Goal: Find specific page/section: Find specific page/section

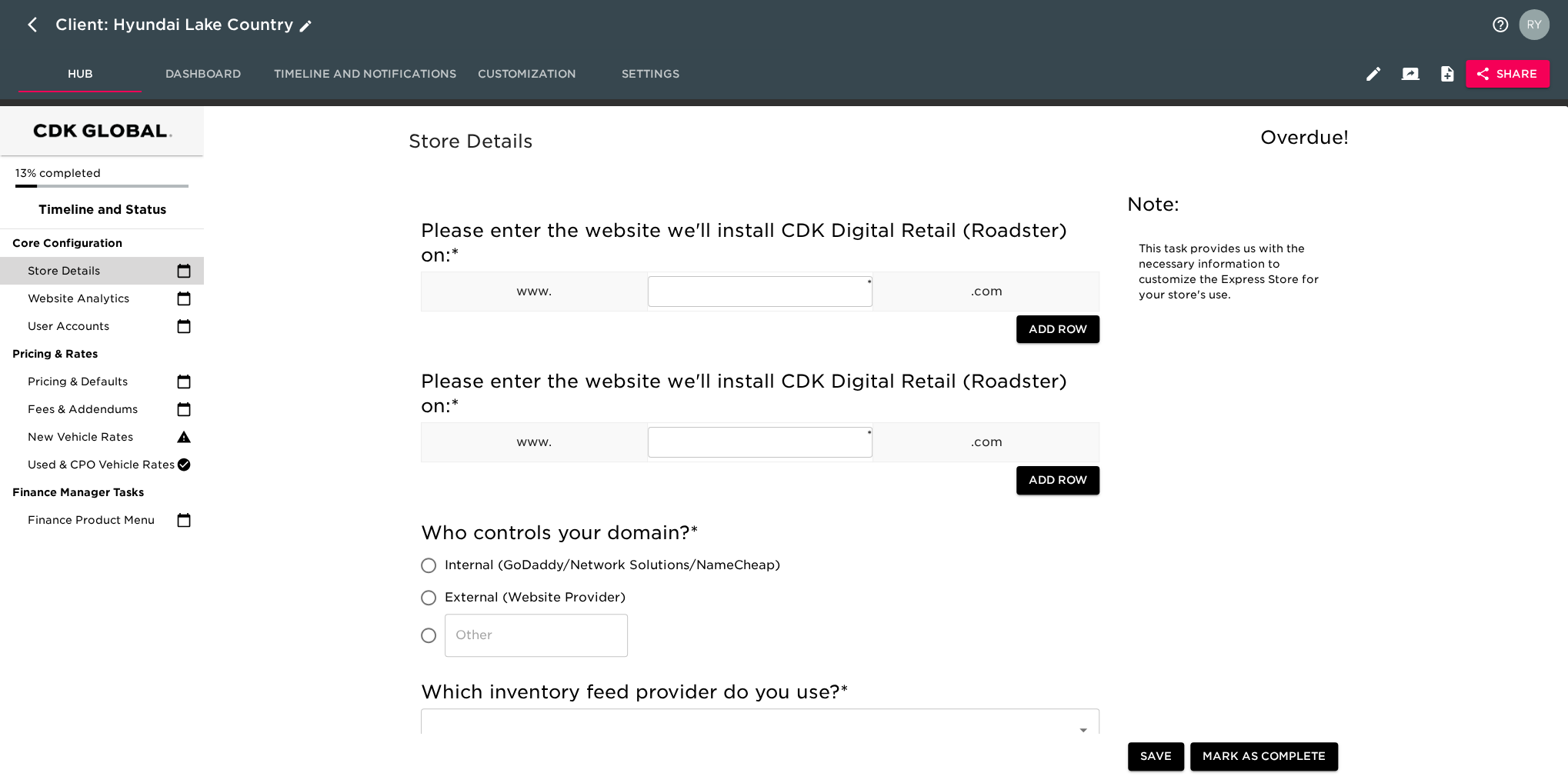
click at [32, 26] on icon "button" at bounding box center [36, 25] width 19 height 19
select select "10"
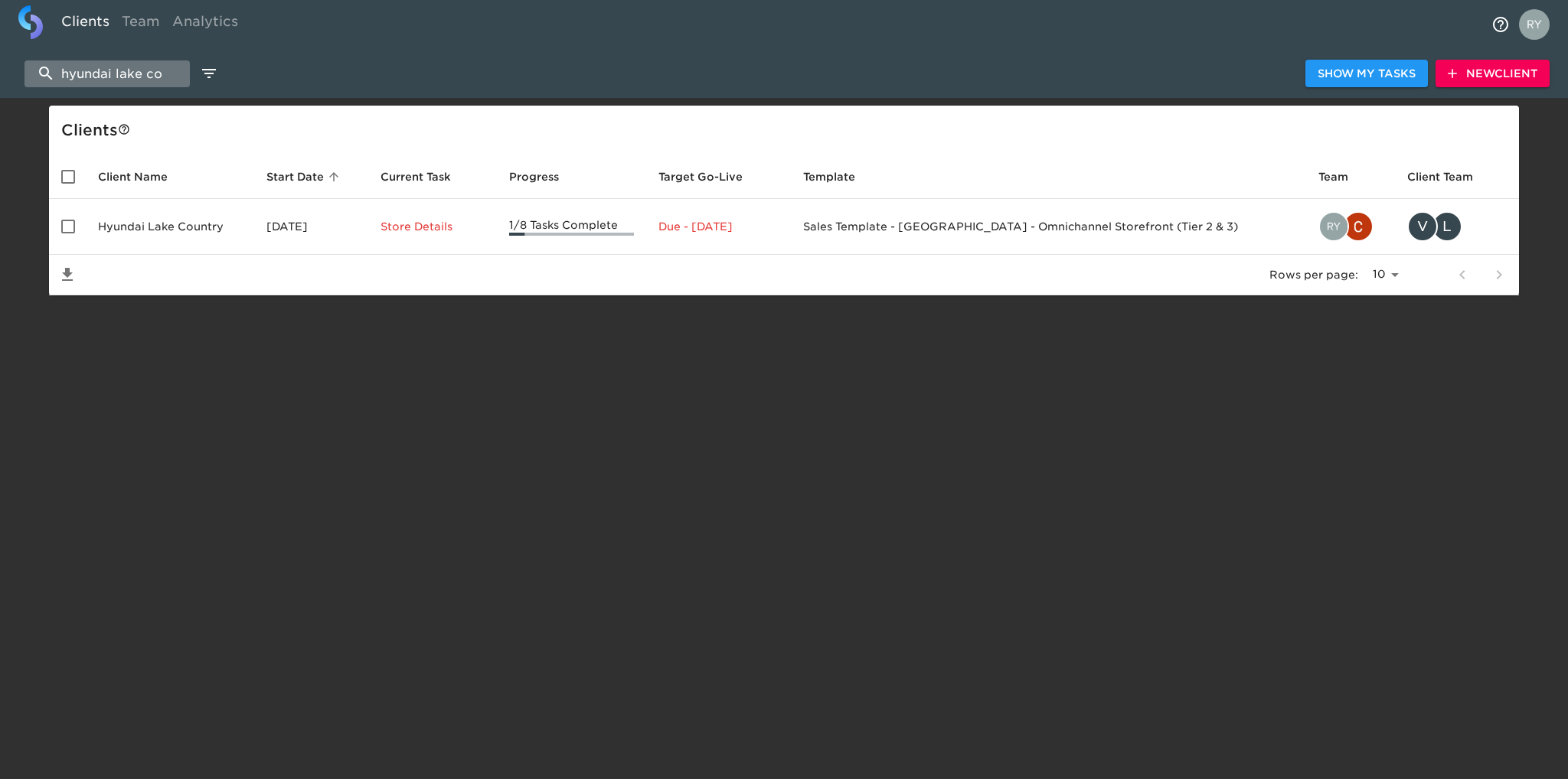
drag, startPoint x: 175, startPoint y: 75, endPoint x: 58, endPoint y: 76, distance: 117.0
click at [58, 76] on input "hyundai lake co" at bounding box center [107, 73] width 165 height 26
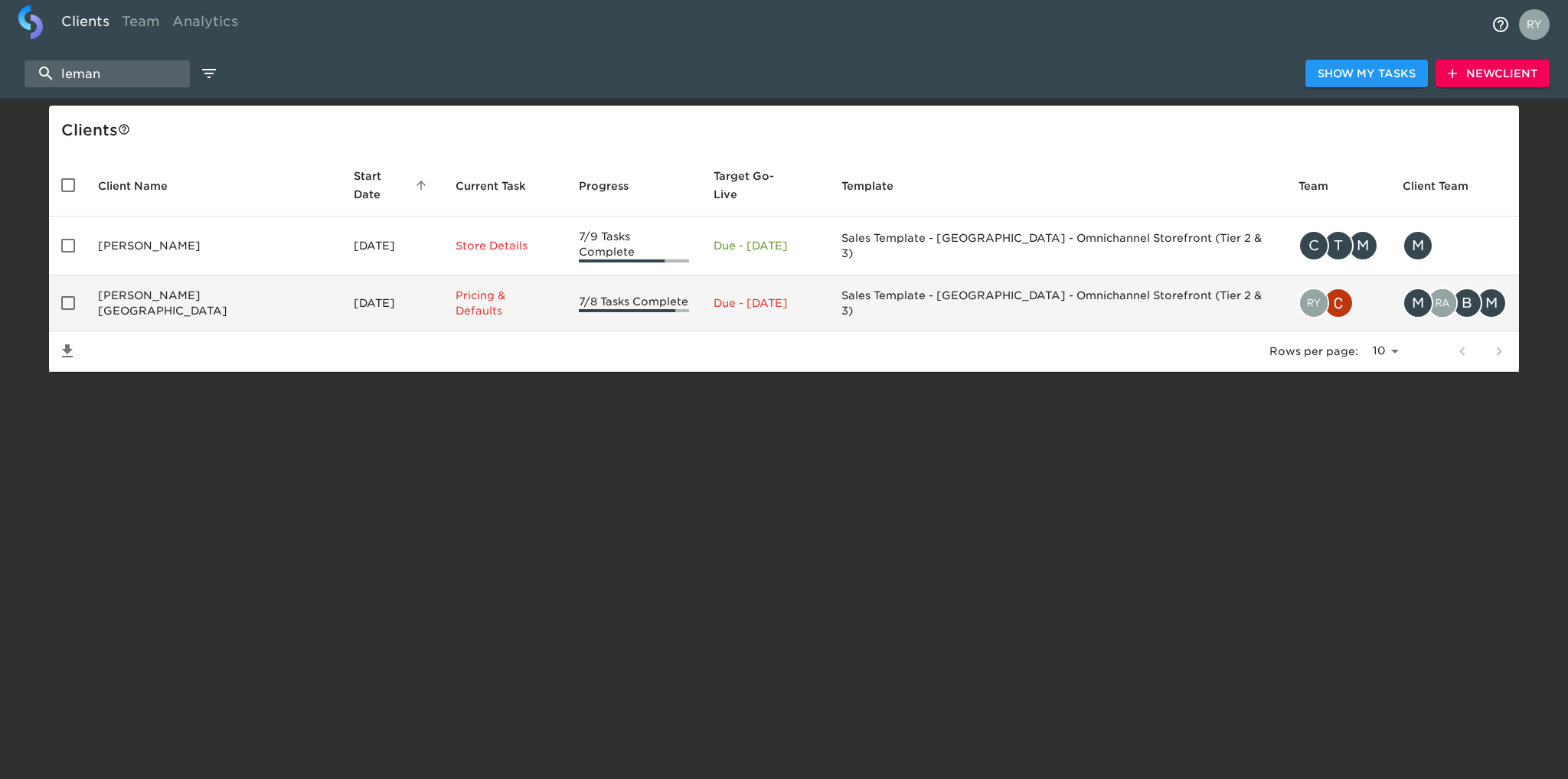
type input "leman"
click at [132, 277] on td "[PERSON_NAME][GEOGRAPHIC_DATA]" at bounding box center [214, 303] width 256 height 56
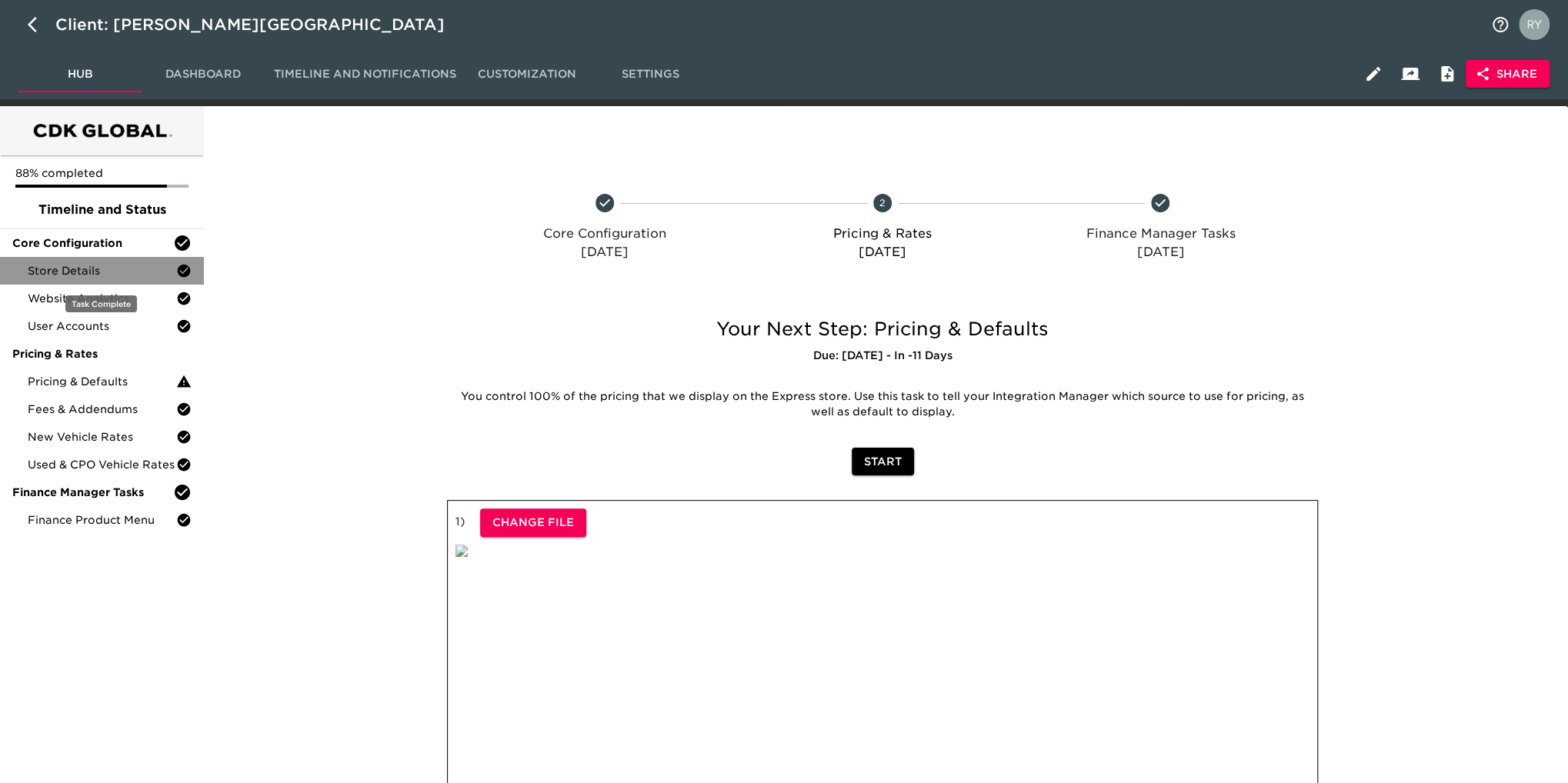
click at [102, 271] on span "Store Details" at bounding box center [101, 271] width 148 height 16
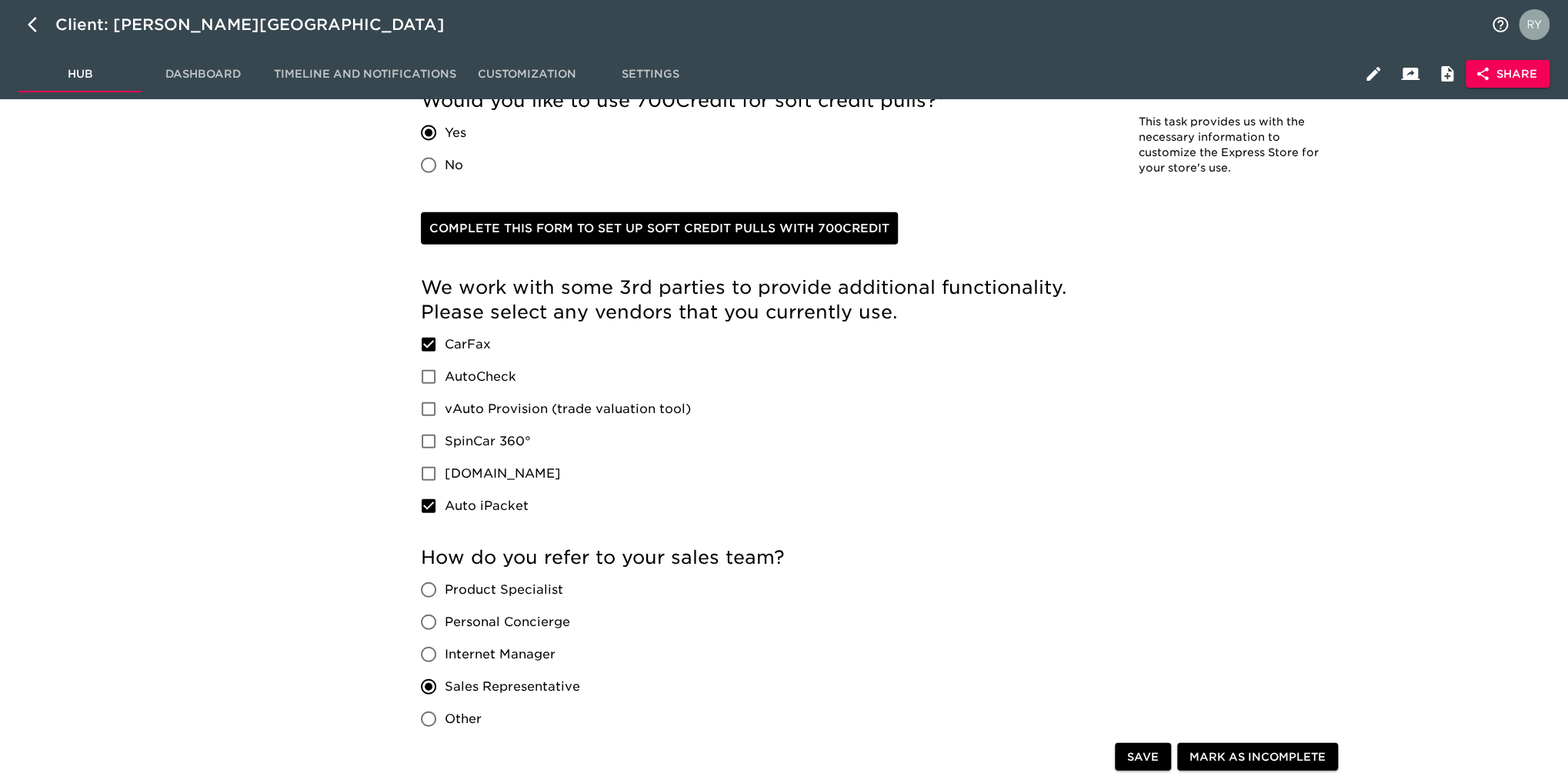
scroll to position [2154, 0]
